Goal: Transaction & Acquisition: Purchase product/service

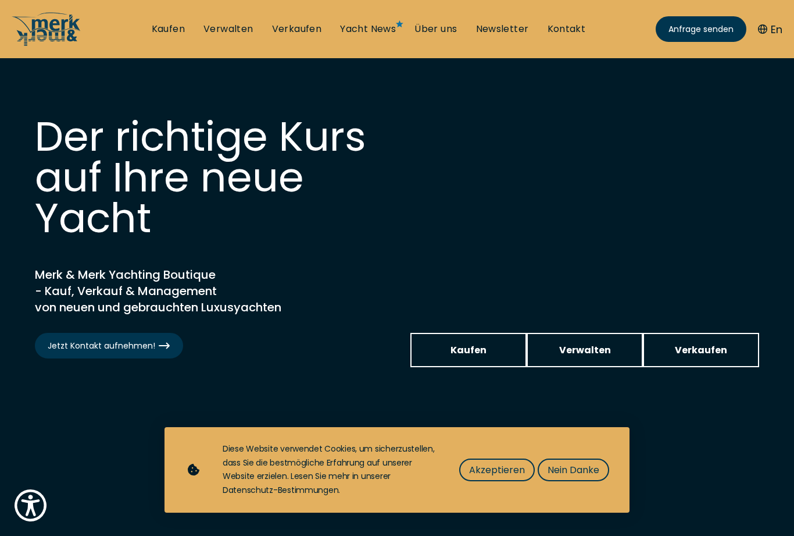
click at [586, 472] on span "Nein Danke" at bounding box center [574, 469] width 52 height 15
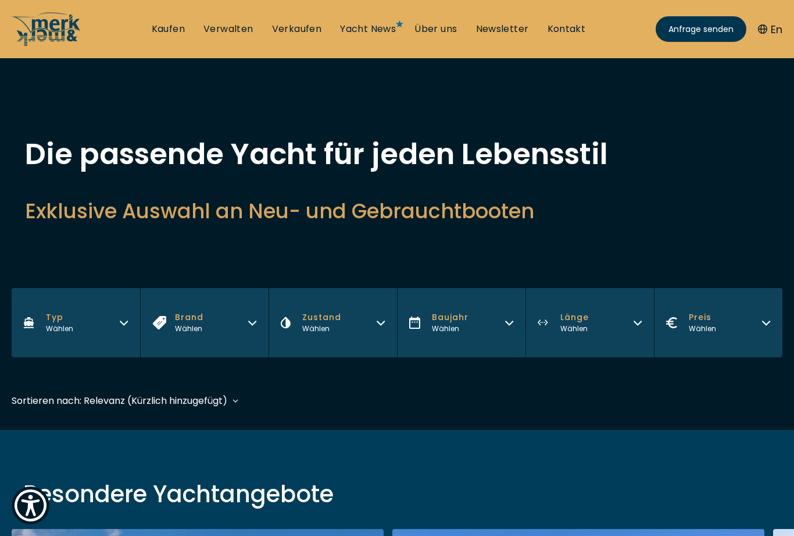
click at [108, 324] on button "Typ Wählen" at bounding box center [76, 322] width 129 height 69
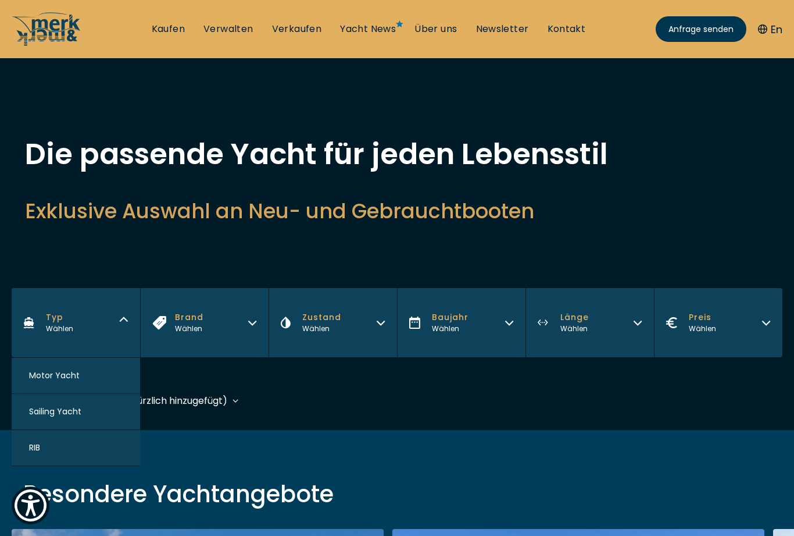
click at [97, 365] on button "Motor Yacht" at bounding box center [76, 376] width 129 height 36
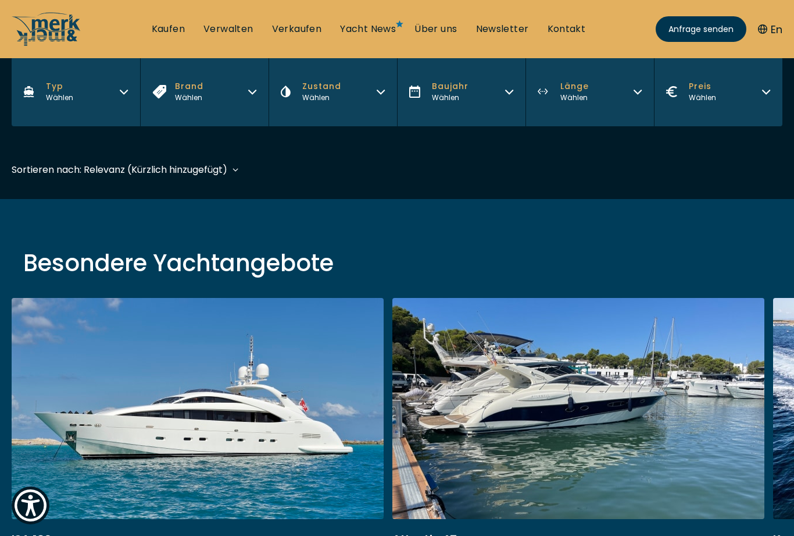
scroll to position [288, 0]
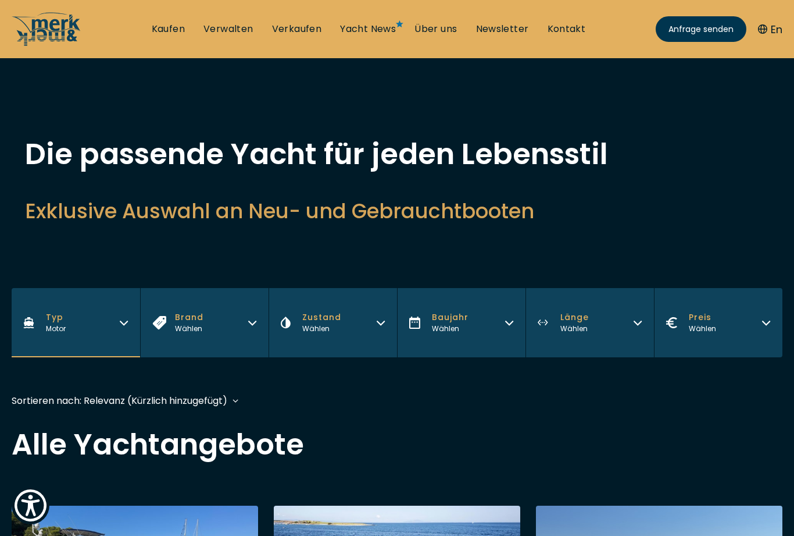
click at [249, 321] on icon "button" at bounding box center [252, 320] width 9 height 9
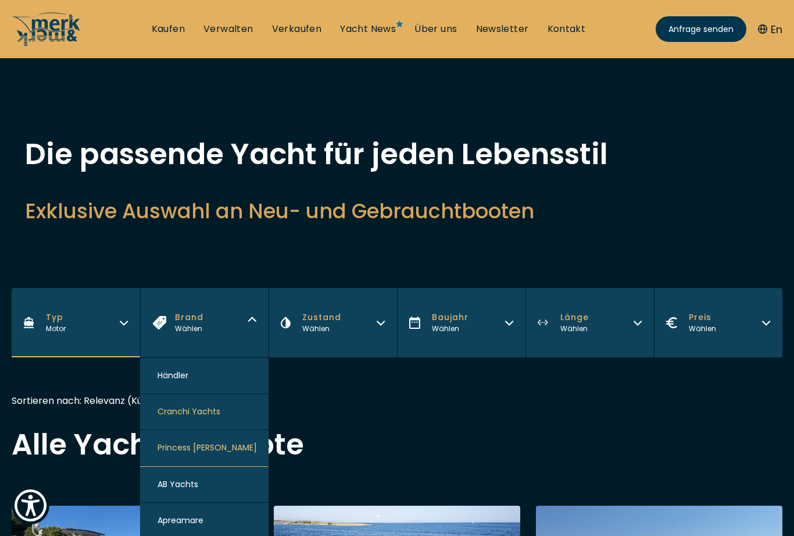
click at [383, 334] on button "Zustand Wählen" at bounding box center [333, 322] width 129 height 69
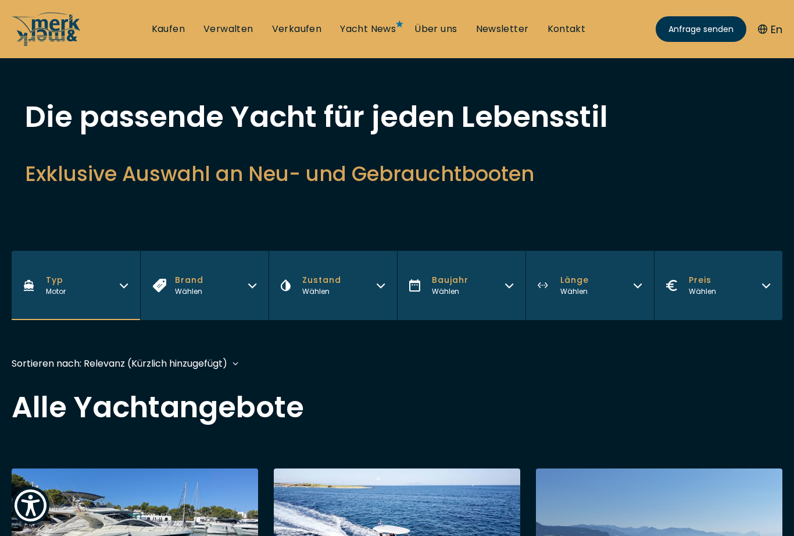
scroll to position [52, 0]
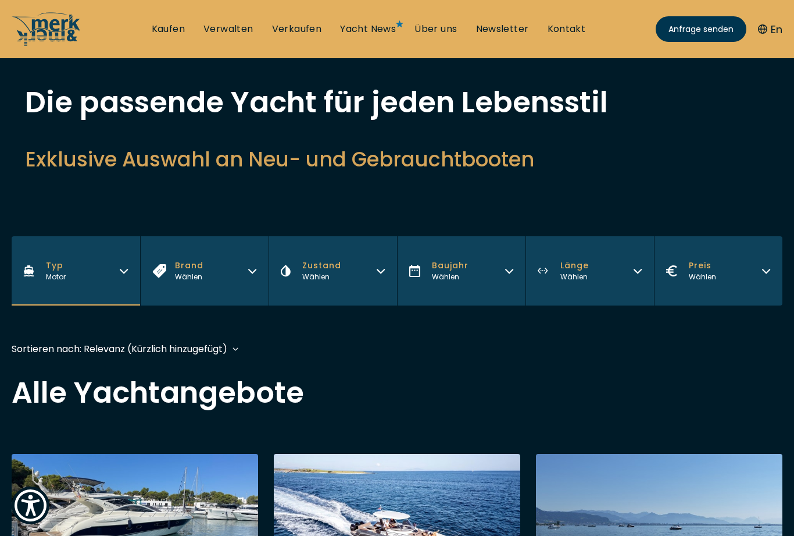
click at [327, 276] on div "Wählen" at bounding box center [321, 277] width 39 height 10
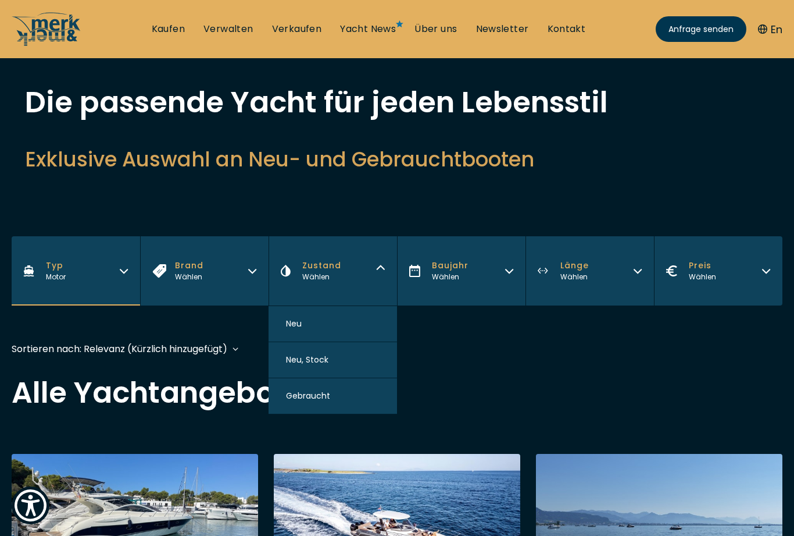
click at [337, 402] on button "Gebraucht" at bounding box center [333, 396] width 129 height 36
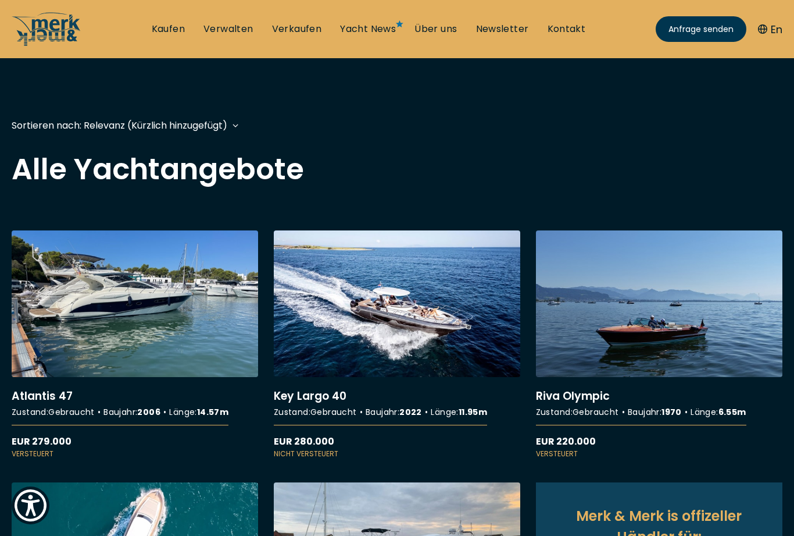
scroll to position [288, 0]
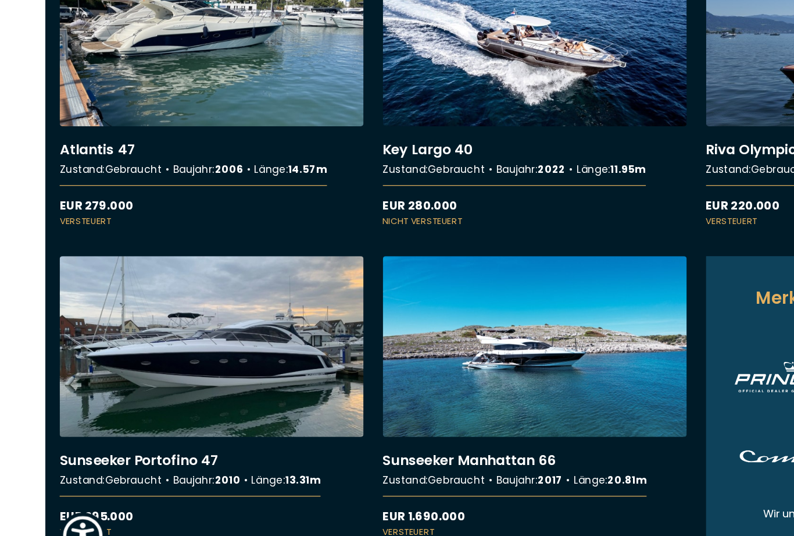
scroll to position [479, 0]
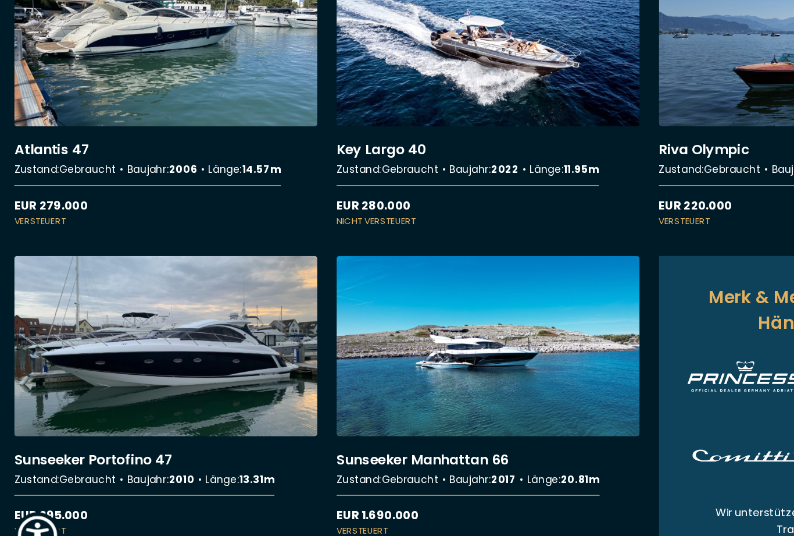
click at [235, 301] on link "More details about Sunseeker Portofino 47" at bounding box center [135, 392] width 247 height 229
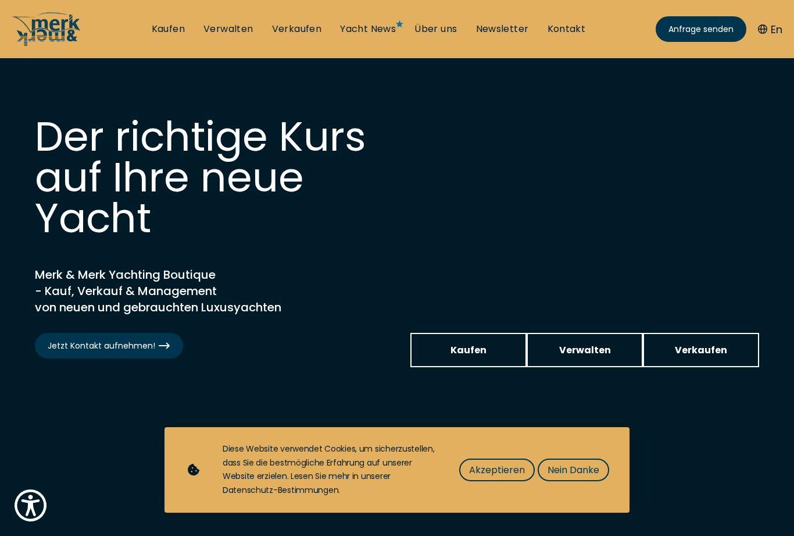
click at [578, 480] on button "Nein Danke" at bounding box center [574, 469] width 72 height 23
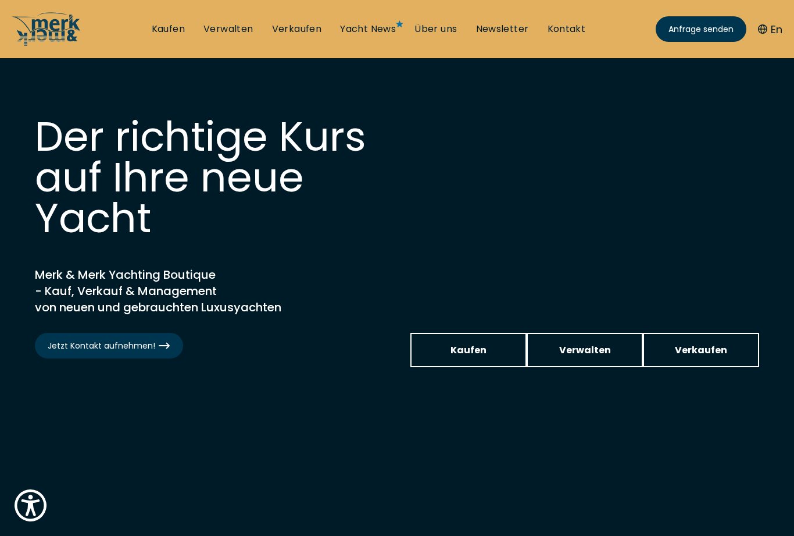
click at [491, 351] on link "Kaufen" at bounding box center [469, 350] width 116 height 34
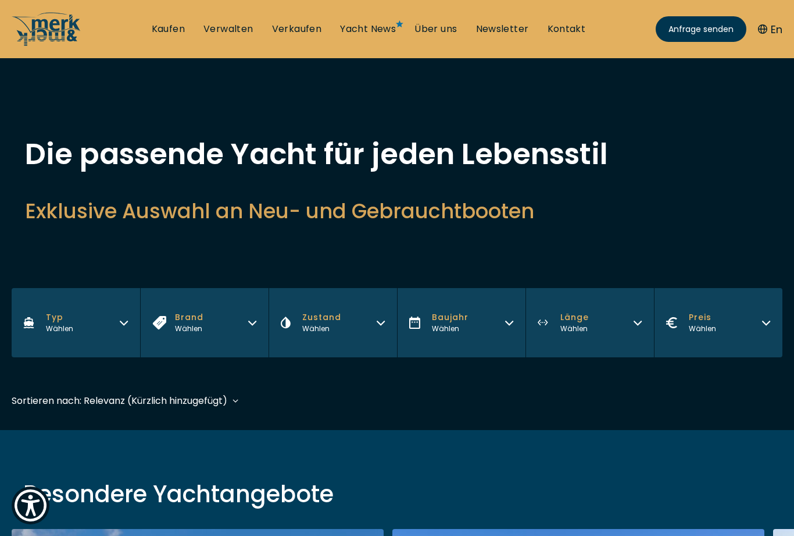
click at [111, 325] on button "Typ Wählen" at bounding box center [76, 322] width 129 height 69
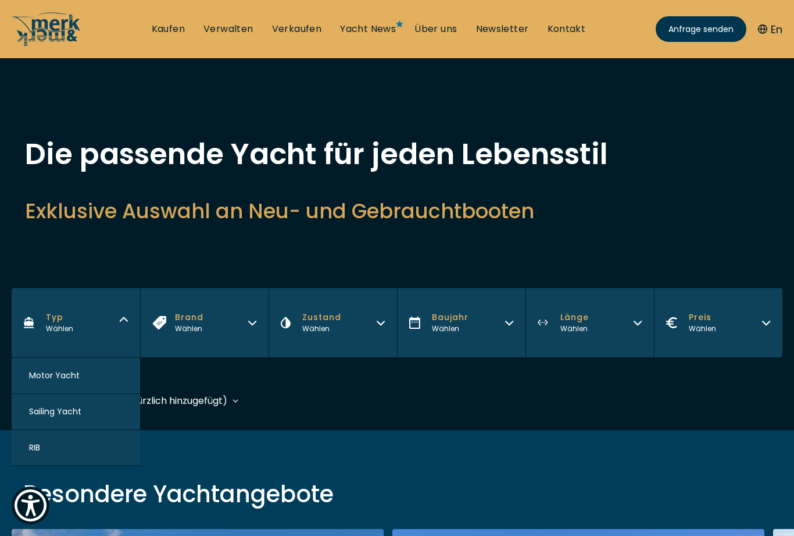
click at [103, 381] on button "Motor Yacht" at bounding box center [76, 376] width 129 height 36
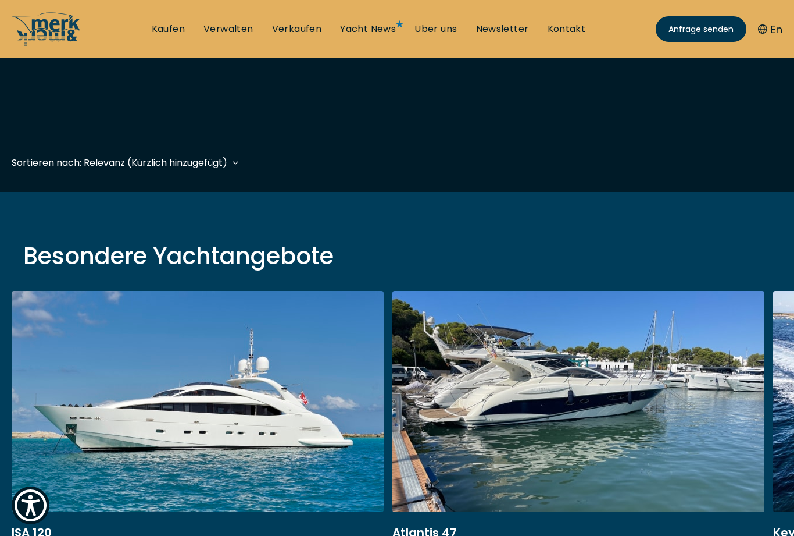
scroll to position [288, 0]
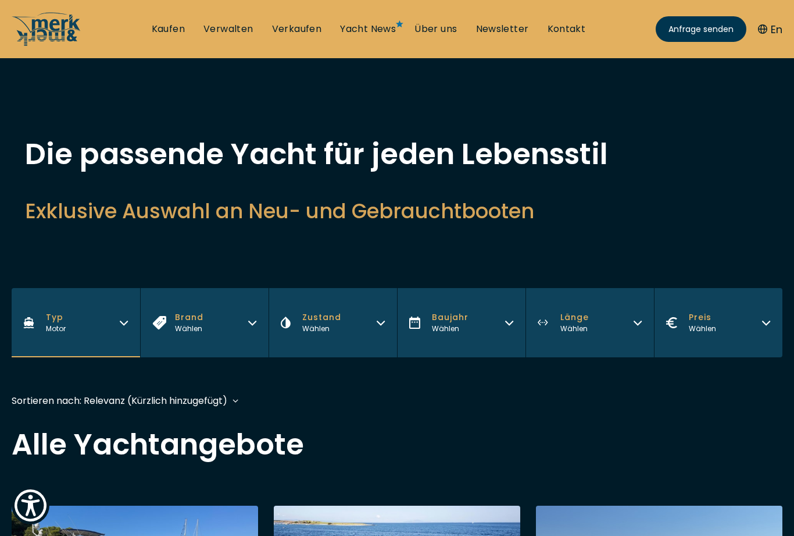
click at [224, 27] on link "Verwalten" at bounding box center [229, 29] width 50 height 13
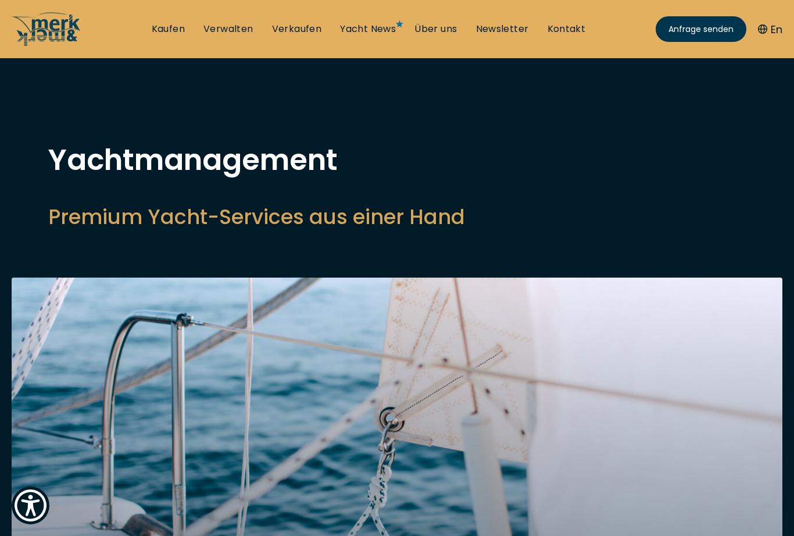
click at [284, 33] on link "Verkaufen" at bounding box center [297, 29] width 50 height 13
select select "sell"
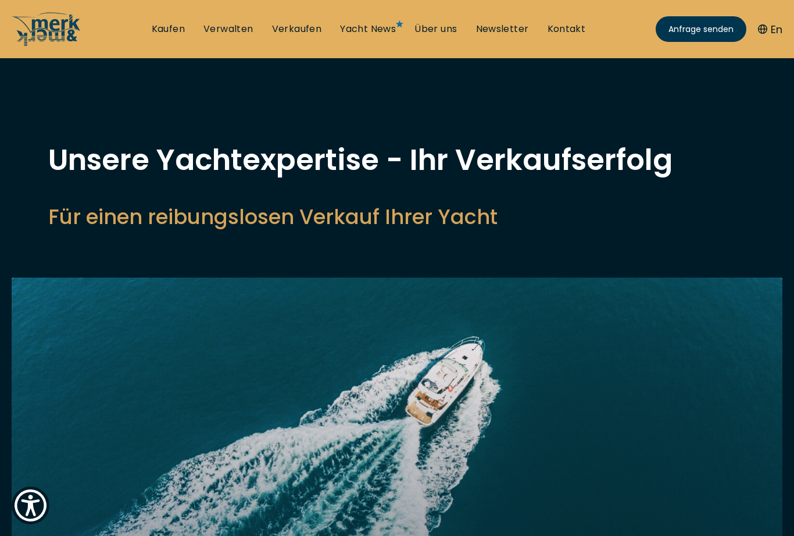
click at [170, 29] on link "Kaufen" at bounding box center [168, 29] width 33 height 13
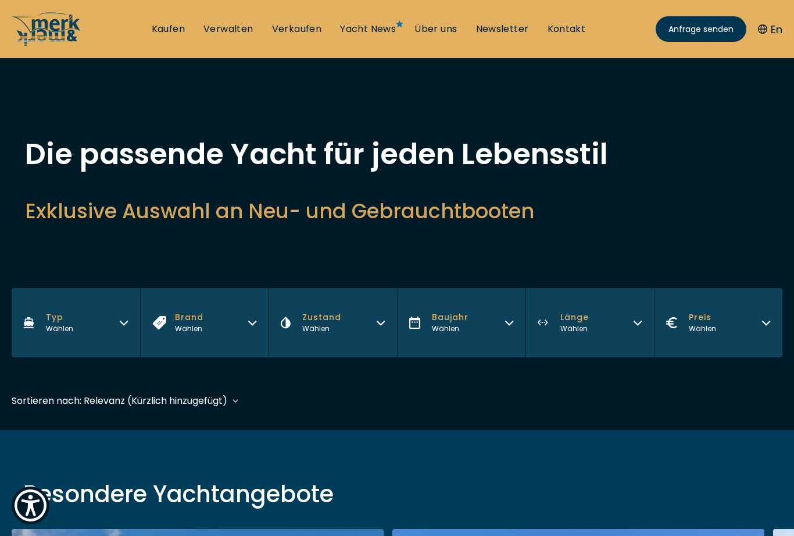
click at [111, 322] on button "Typ Wählen" at bounding box center [76, 322] width 129 height 69
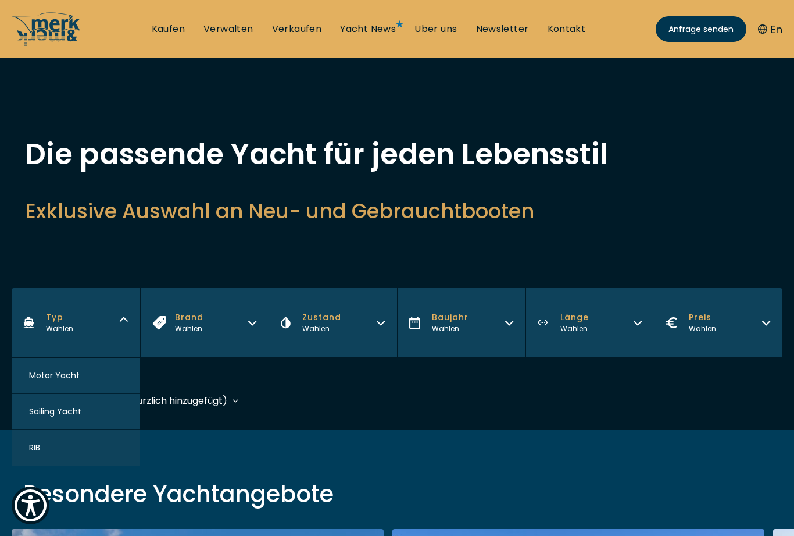
click at [109, 379] on button "Motor Yacht" at bounding box center [76, 376] width 129 height 36
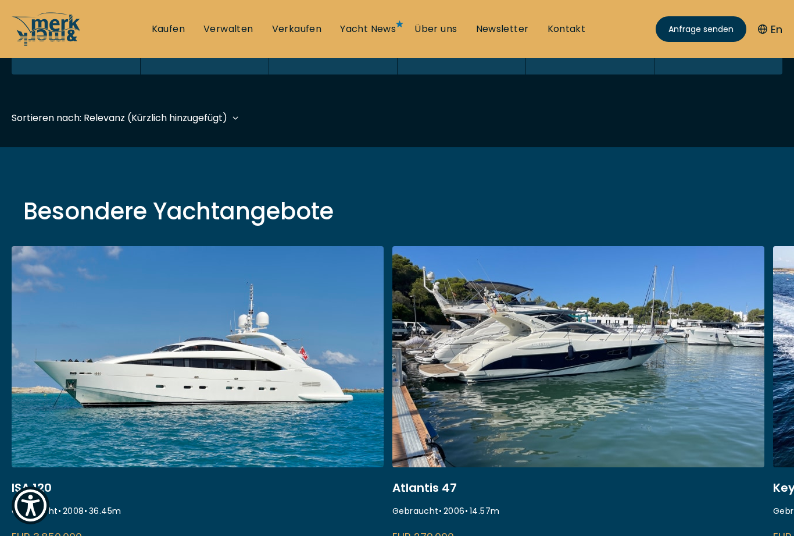
scroll to position [288, 0]
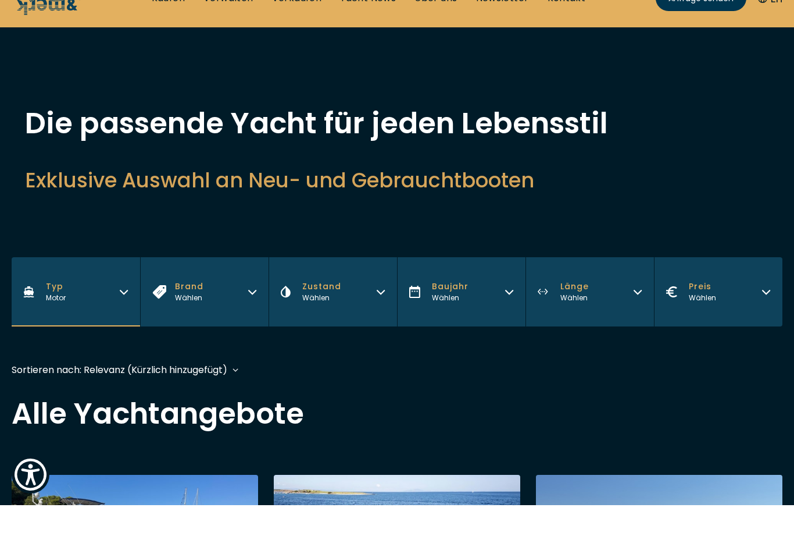
scroll to position [32, 0]
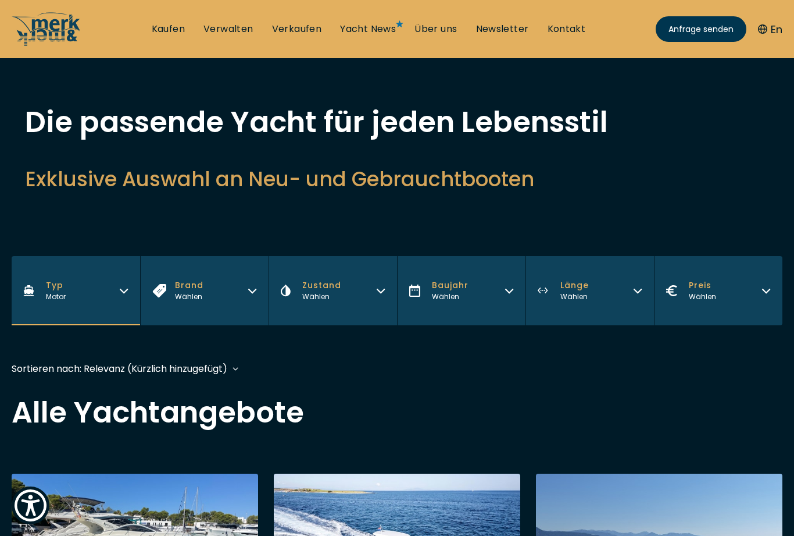
click at [220, 292] on button "Brand Wählen" at bounding box center [204, 290] width 129 height 69
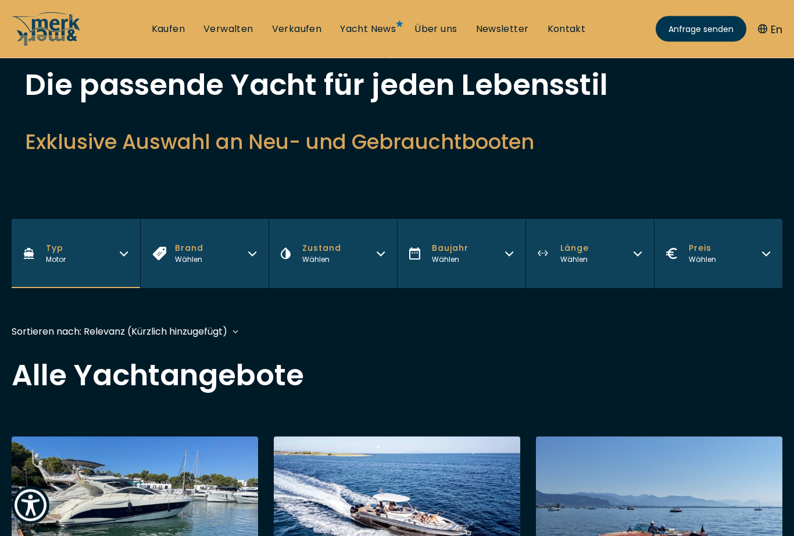
scroll to position [62, 0]
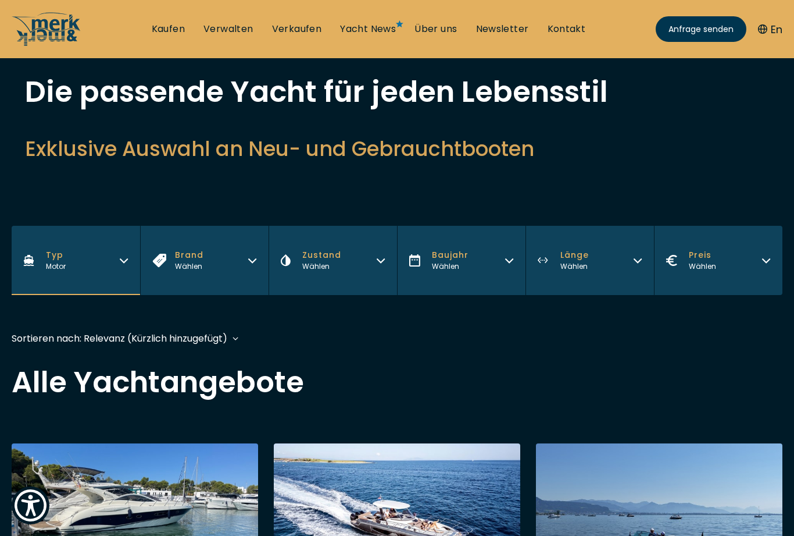
click at [254, 261] on icon "button" at bounding box center [252, 258] width 9 height 9
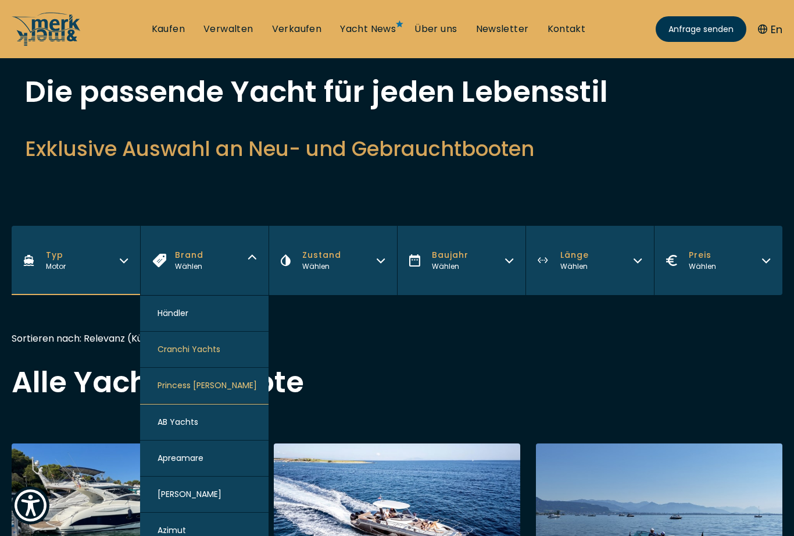
click at [324, 266] on div "Wählen" at bounding box center [321, 266] width 39 height 10
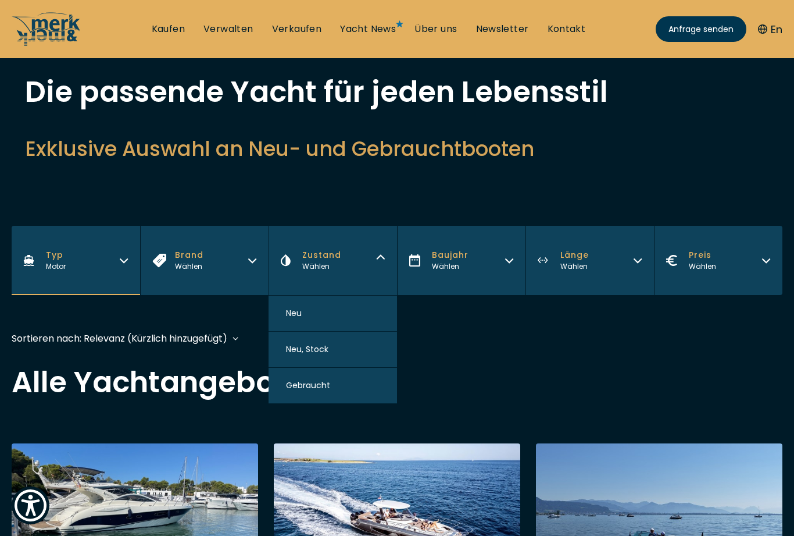
click at [355, 318] on button "Neu" at bounding box center [333, 313] width 129 height 36
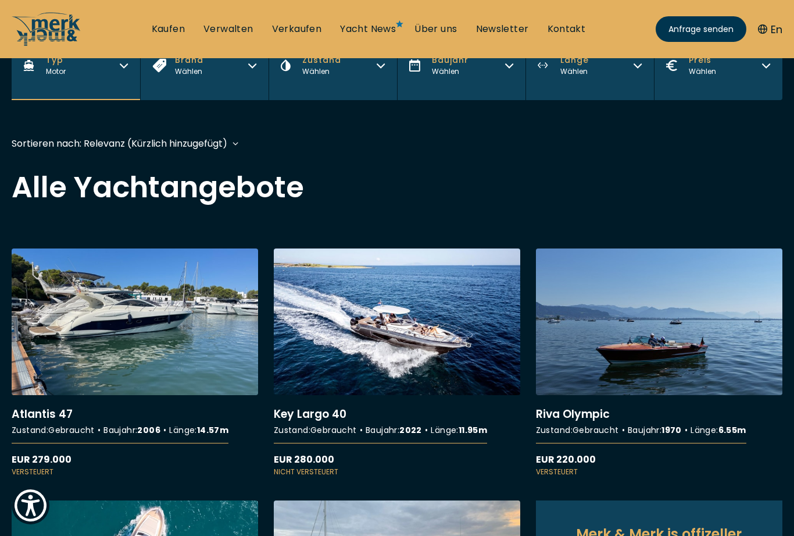
scroll to position [288, 0]
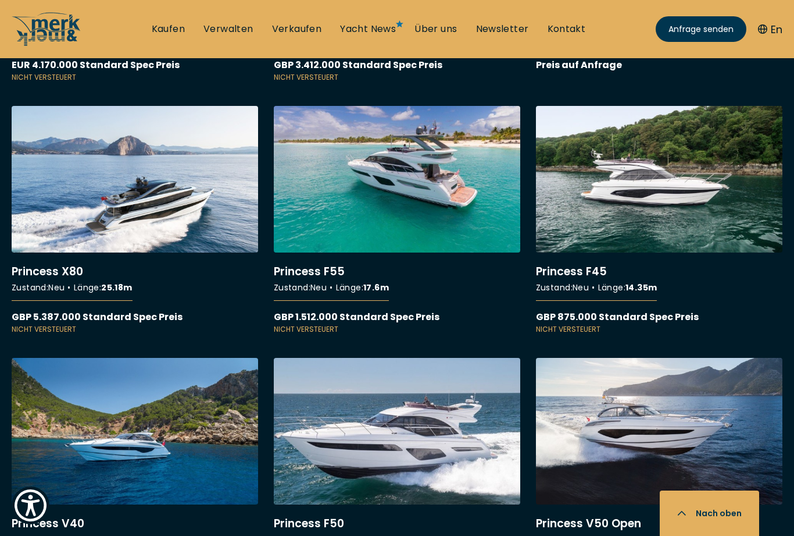
scroll to position [2985, 0]
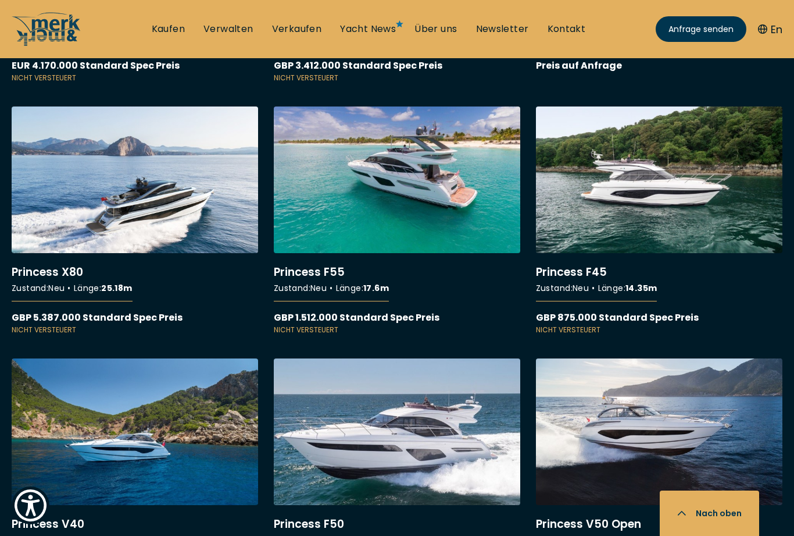
click at [677, 210] on link "More details about Princess F45" at bounding box center [659, 220] width 247 height 229
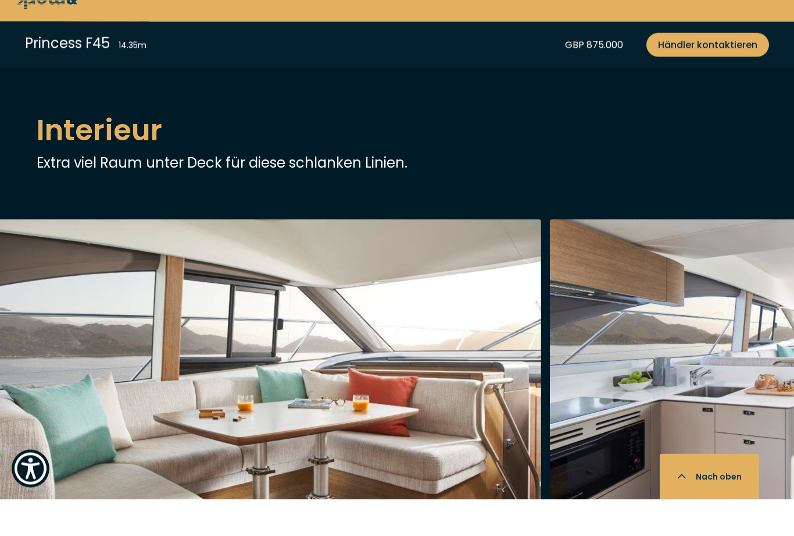
scroll to position [1446, 0]
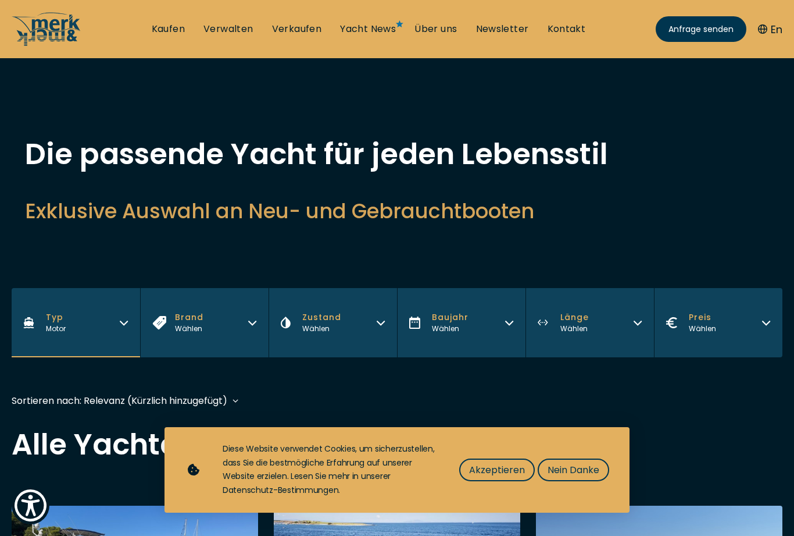
click at [251, 321] on icon "button" at bounding box center [252, 320] width 9 height 9
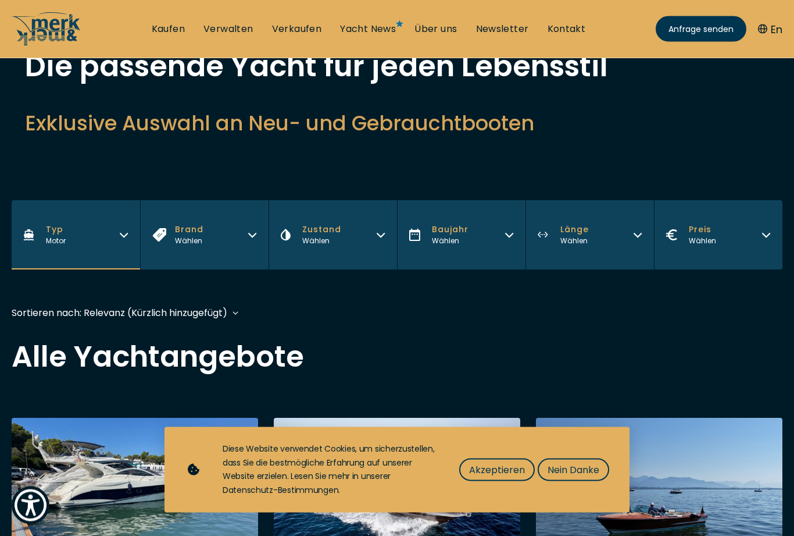
scroll to position [73, 0]
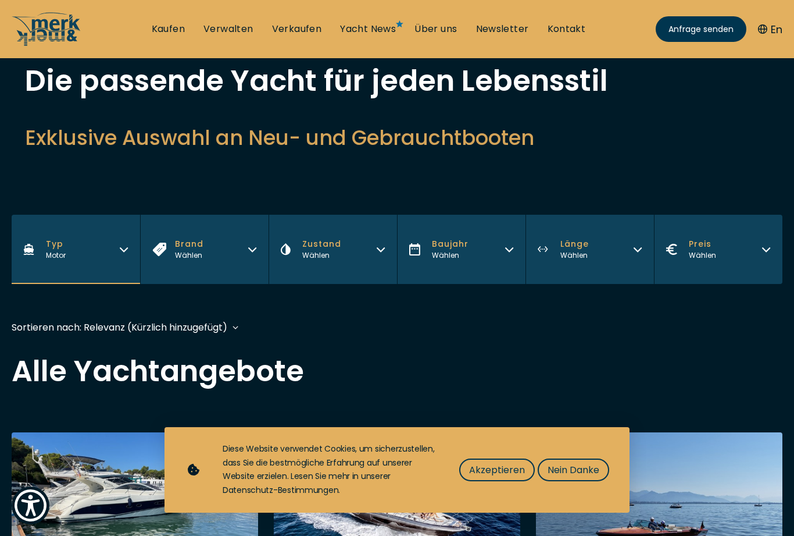
click at [103, 247] on button "Typ Motor" at bounding box center [76, 249] width 129 height 69
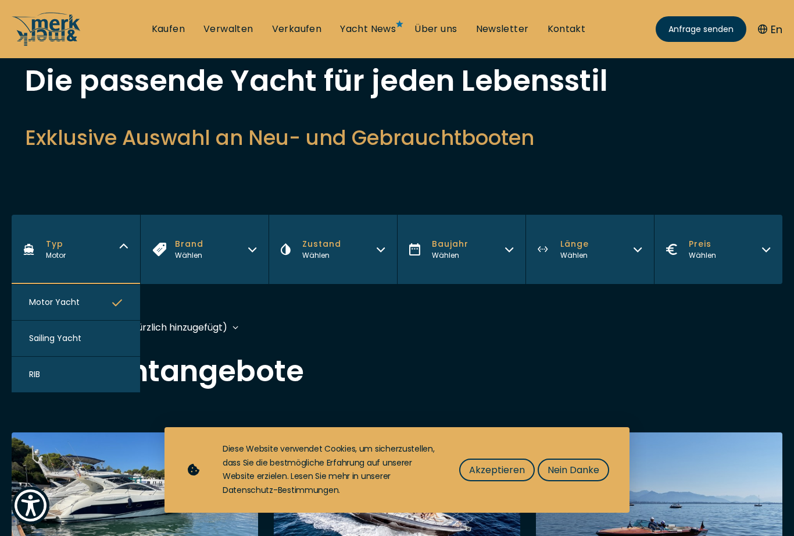
click at [315, 259] on div "Wählen" at bounding box center [321, 255] width 39 height 10
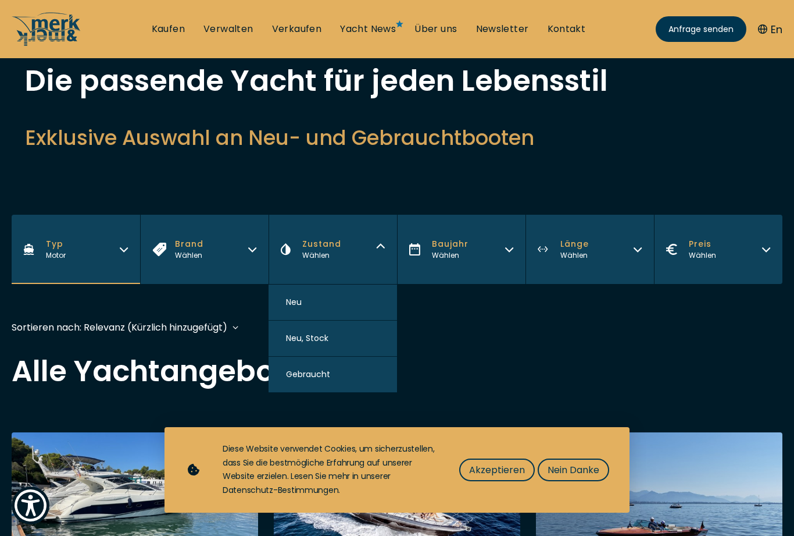
click at [354, 344] on button "Neu, Stock" at bounding box center [333, 338] width 129 height 36
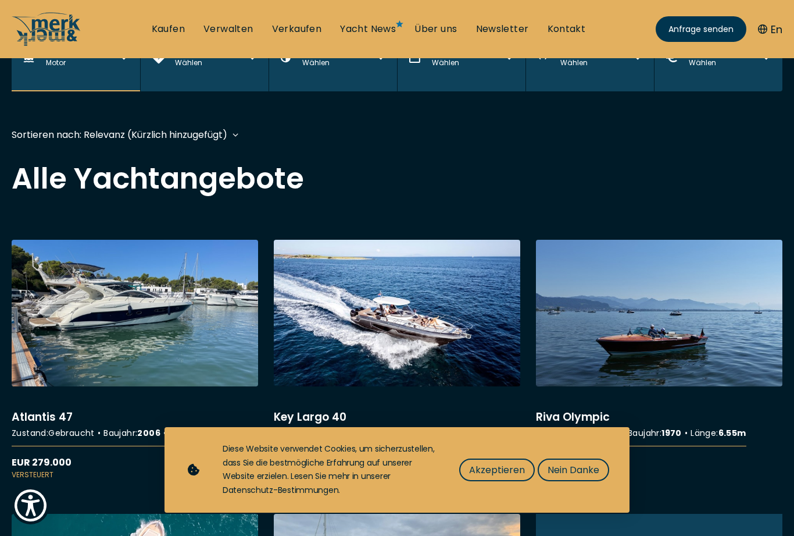
scroll to position [288, 0]
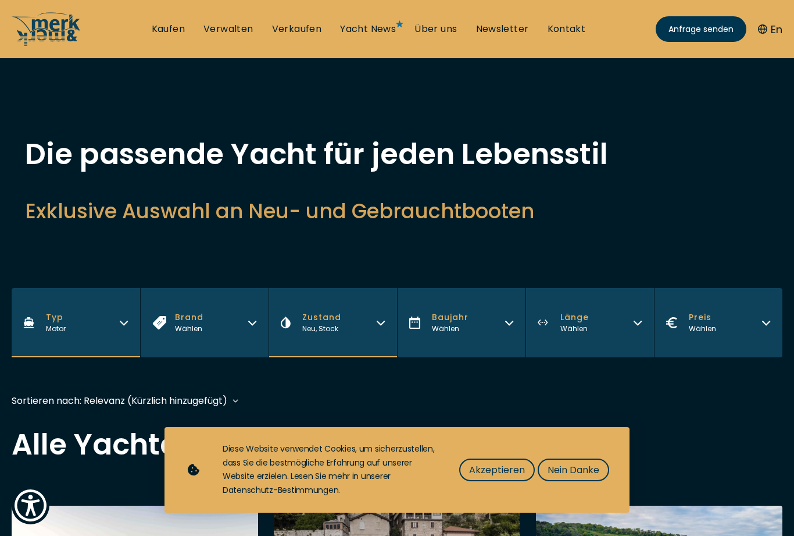
click at [340, 326] on div "Neu, Stock" at bounding box center [321, 328] width 39 height 10
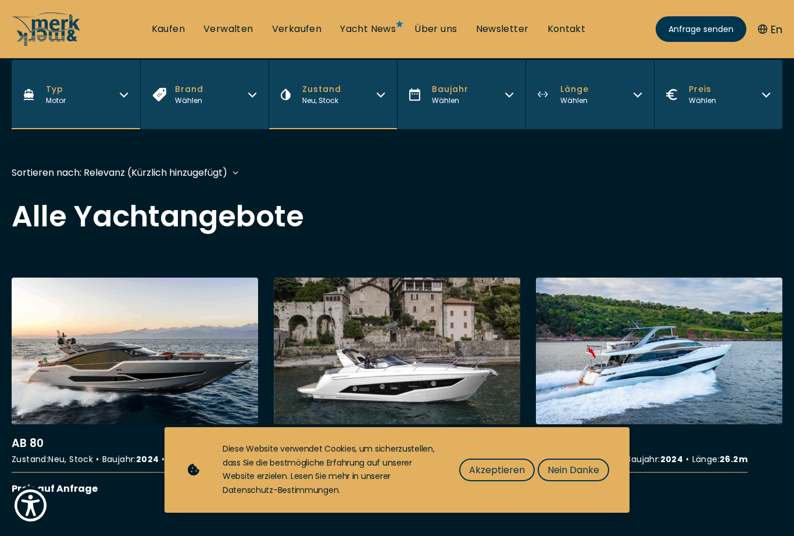
scroll to position [226, 0]
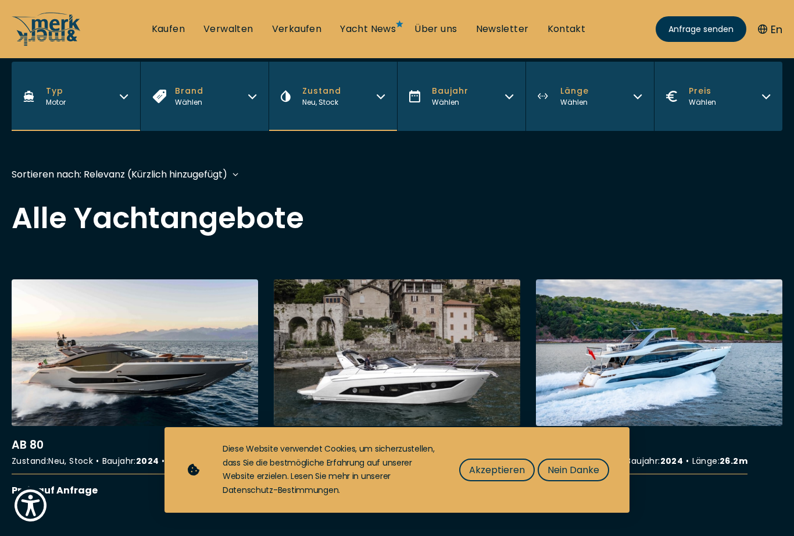
click at [326, 99] on span "Neu, Stock" at bounding box center [320, 102] width 36 height 10
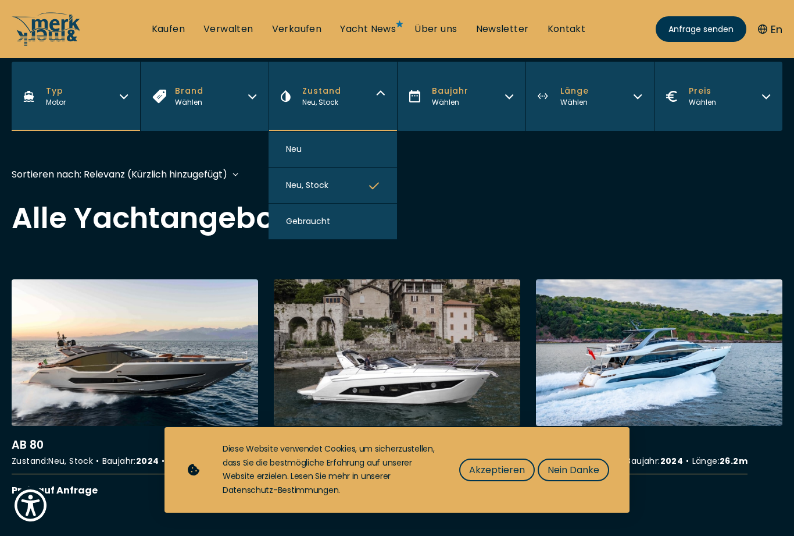
click at [350, 222] on button "Gebraucht" at bounding box center [333, 222] width 129 height 36
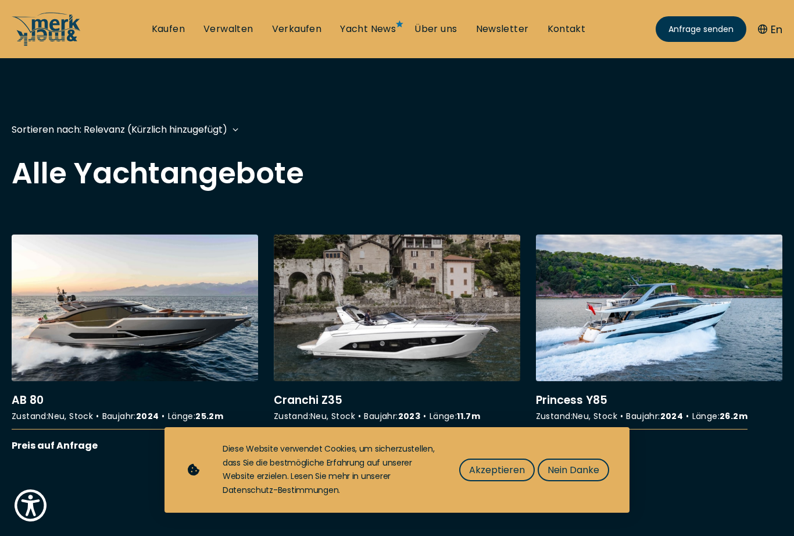
scroll to position [288, 0]
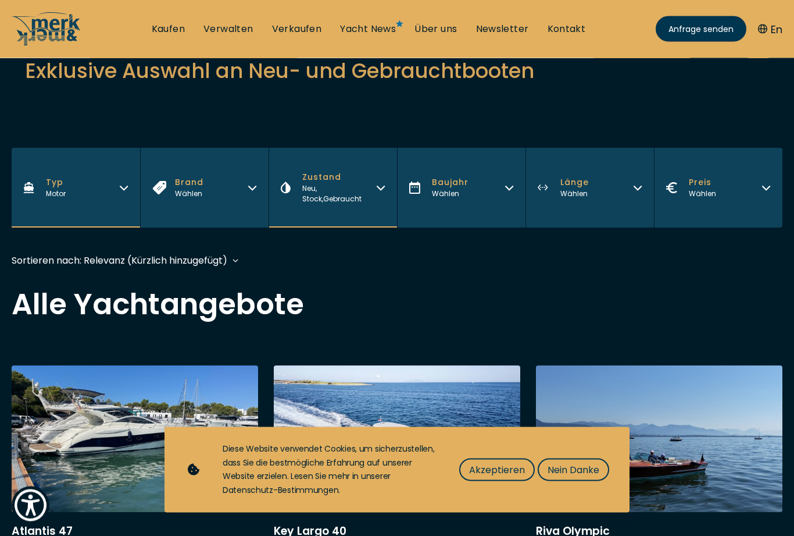
scroll to position [140, 0]
click at [627, 188] on button "Länge Wählen" at bounding box center [590, 188] width 129 height 80
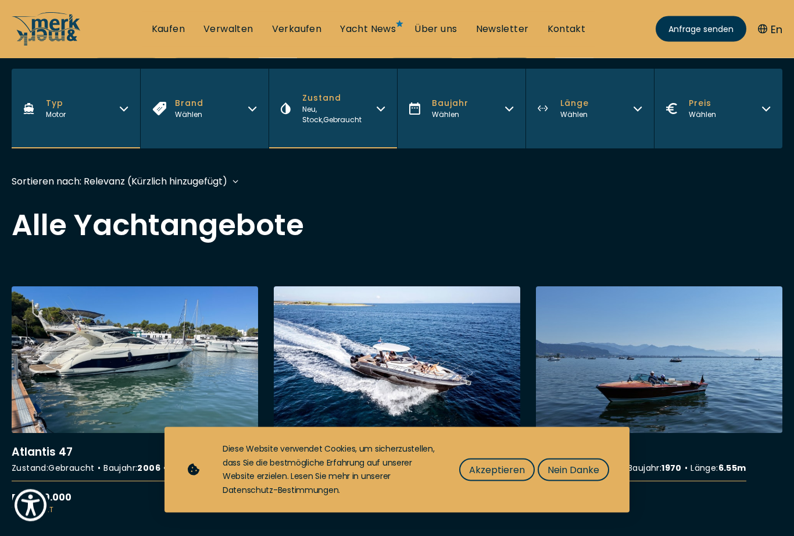
scroll to position [199, 0]
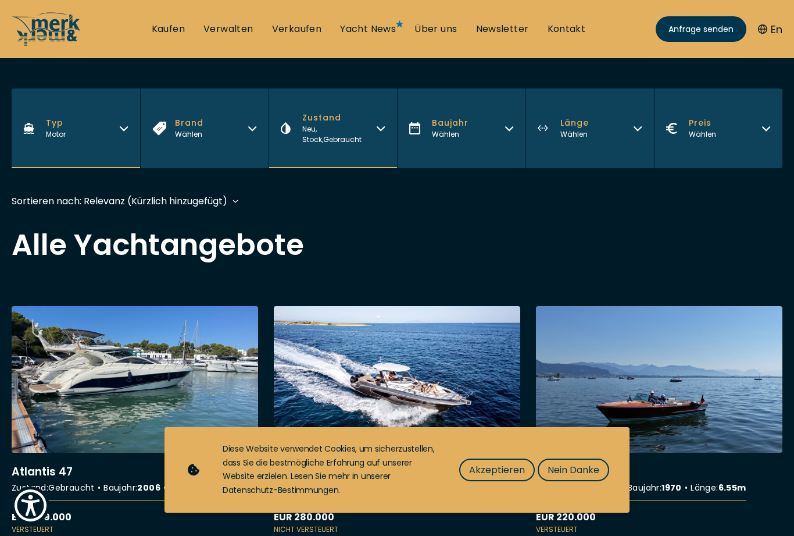
click at [608, 126] on button "Länge Wählen" at bounding box center [590, 128] width 129 height 80
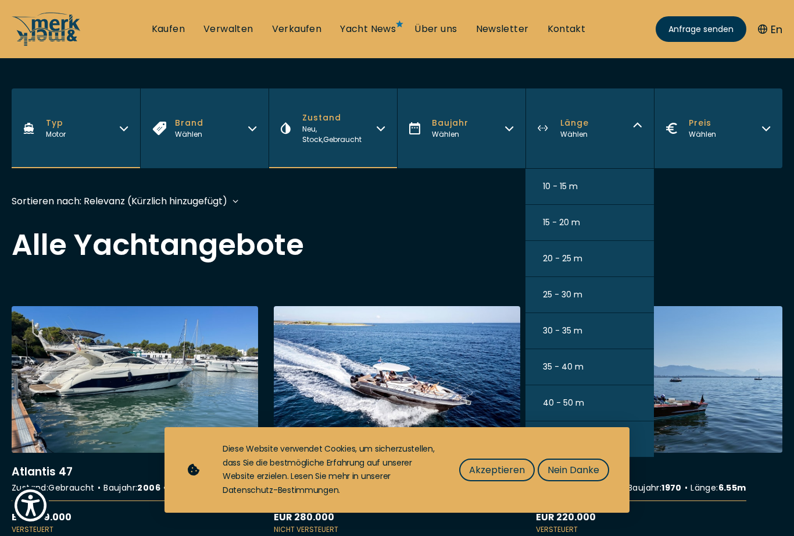
click at [563, 188] on span "10 - 15 m" at bounding box center [560, 186] width 35 height 12
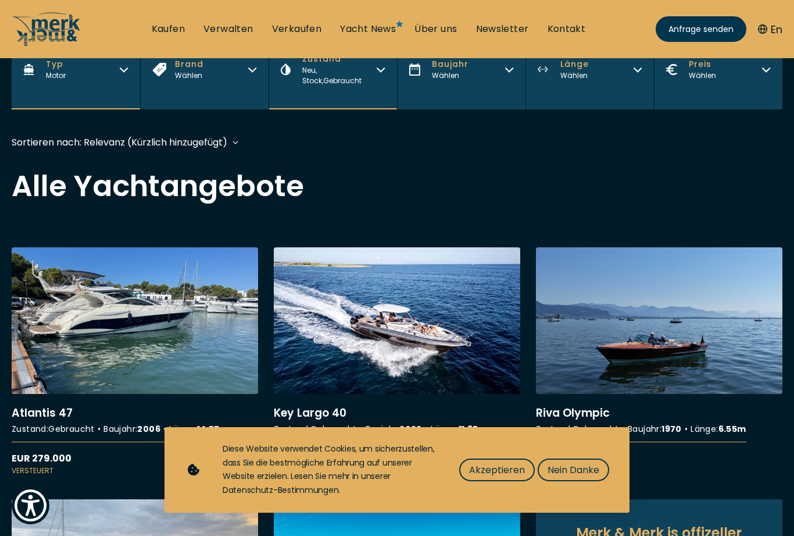
scroll to position [288, 0]
